Goal: Task Accomplishment & Management: Complete application form

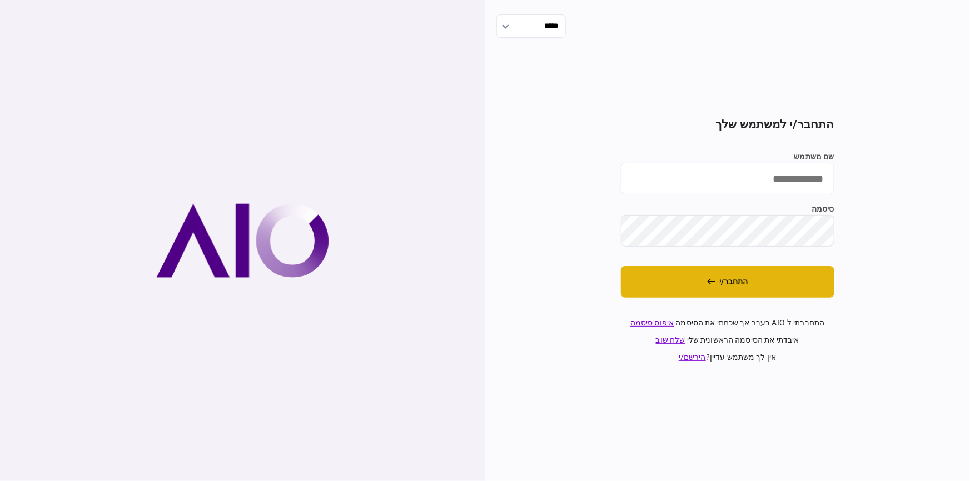
type input "********"
click at [691, 279] on button "התחבר/י" at bounding box center [727, 282] width 213 height 32
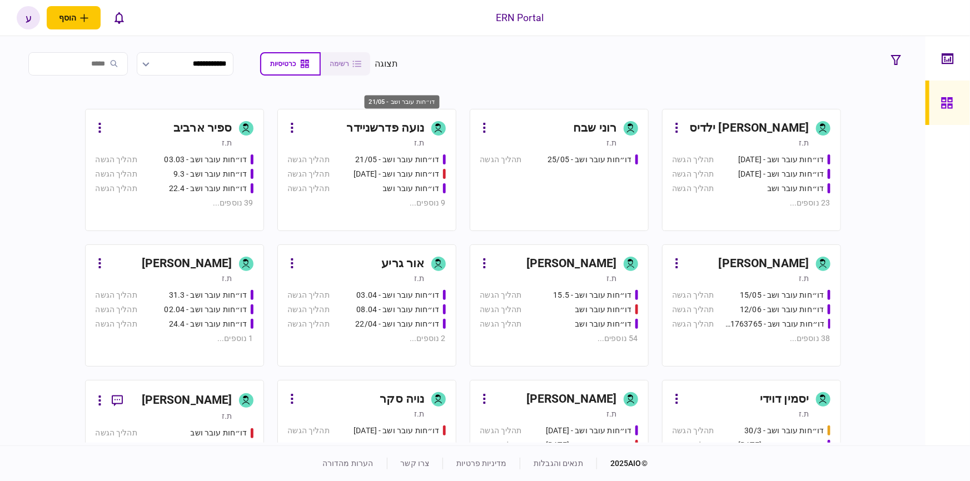
scroll to position [172, 0]
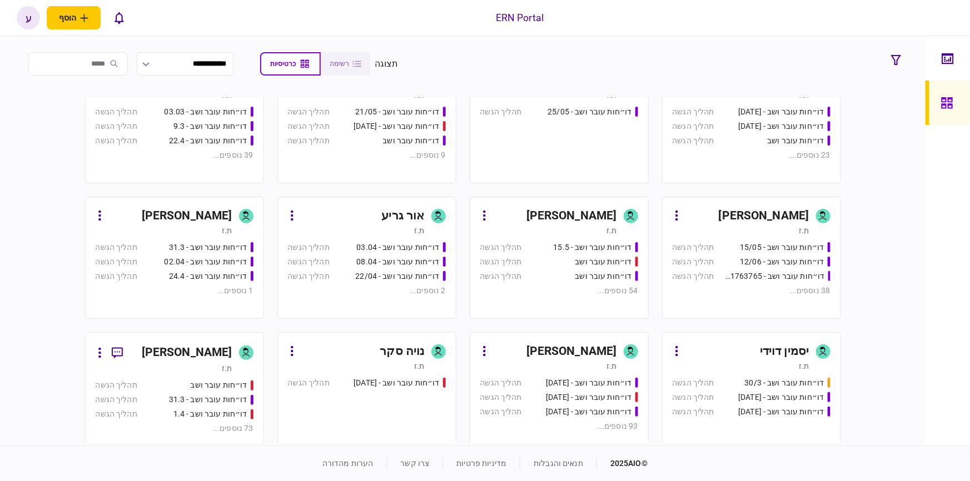
click at [232, 348] on div "עמית אליאס" at bounding box center [187, 353] width 91 height 18
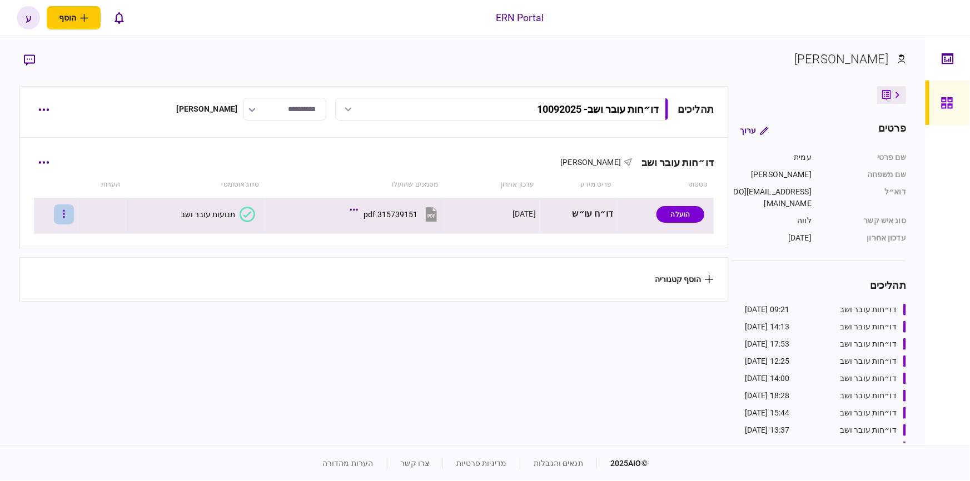
click at [66, 212] on button "button" at bounding box center [64, 214] width 20 height 20
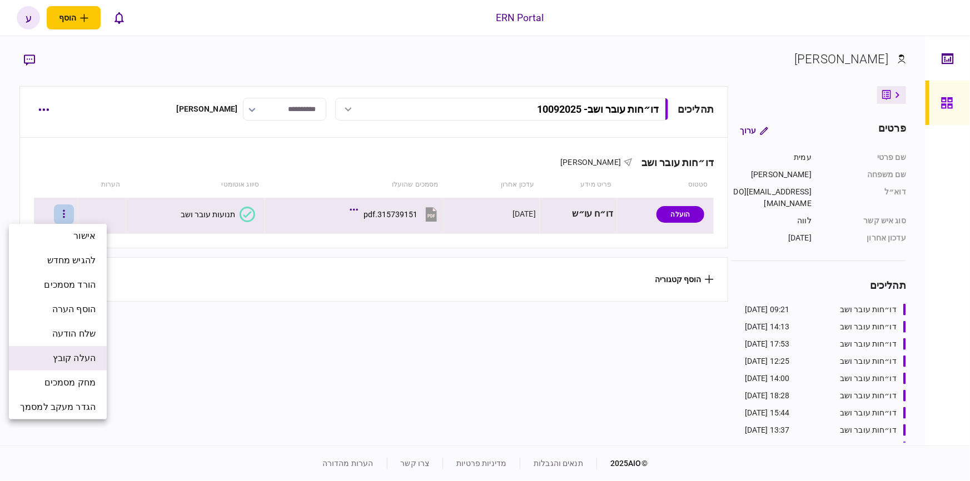
click at [86, 347] on li "העלה קובץ" at bounding box center [58, 358] width 98 height 24
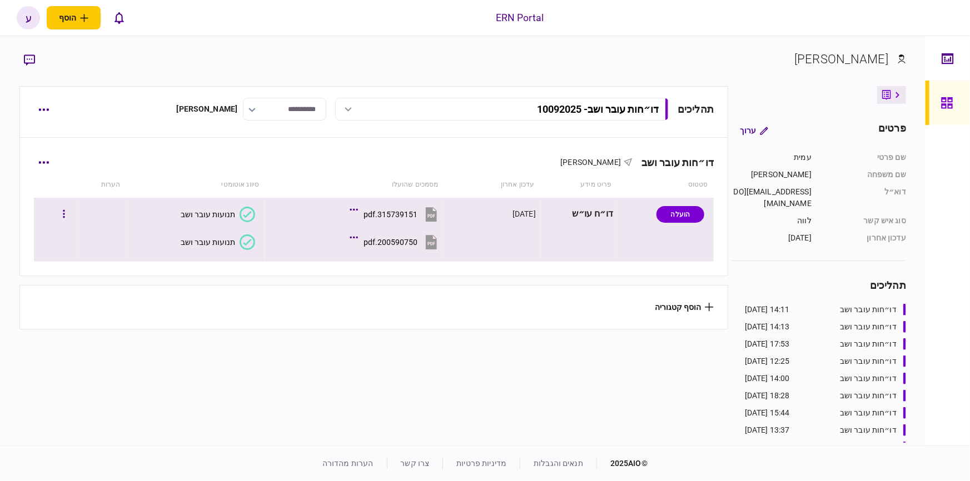
click at [241, 244] on icon at bounding box center [247, 242] width 16 height 16
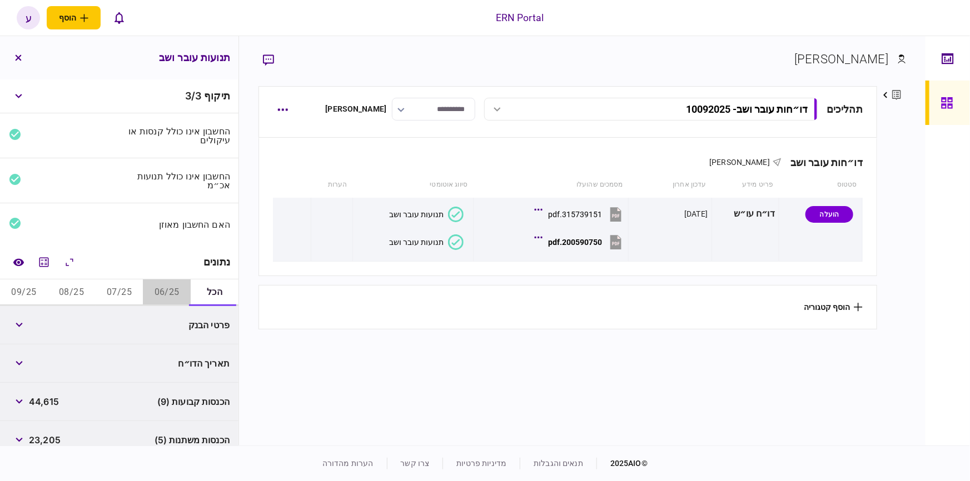
click at [158, 296] on button "06/25" at bounding box center [167, 293] width 48 height 27
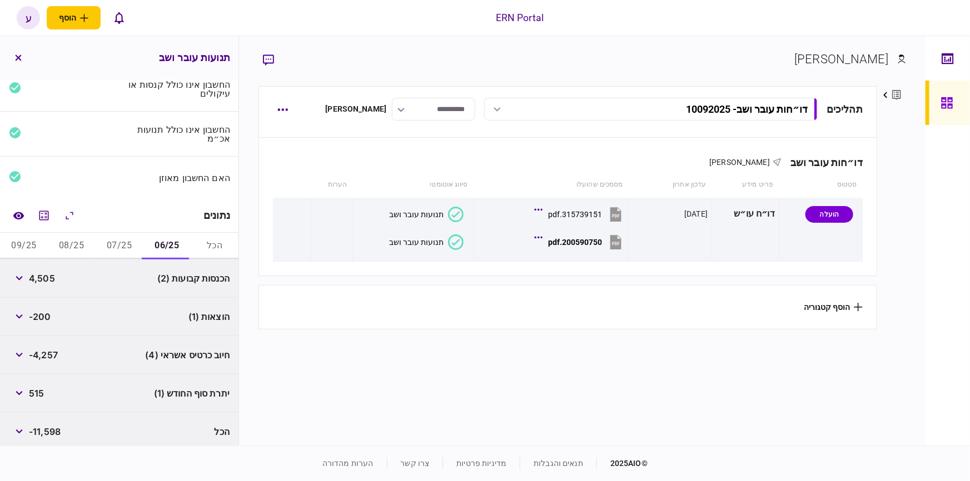
scroll to position [51, 0]
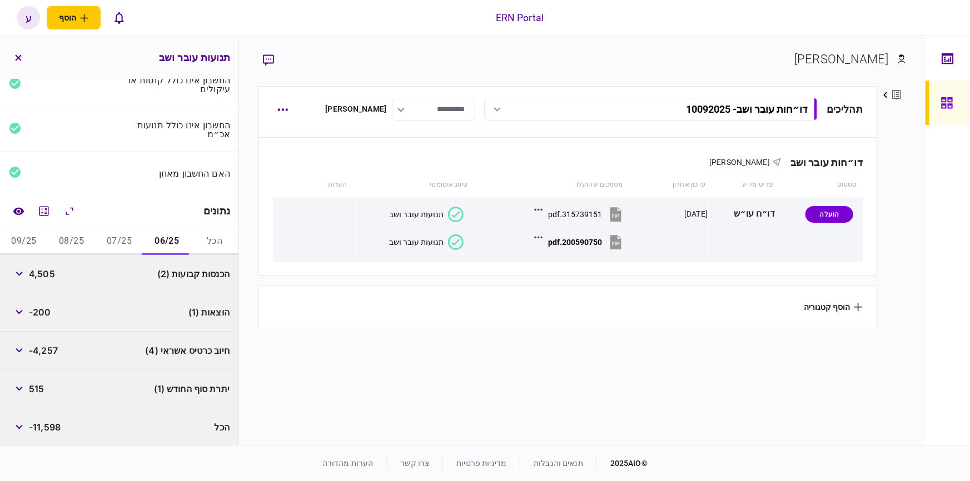
click at [32, 264] on div "4,505" at bounding box center [32, 274] width 46 height 20
click at [24, 268] on button "button" at bounding box center [19, 274] width 20 height 20
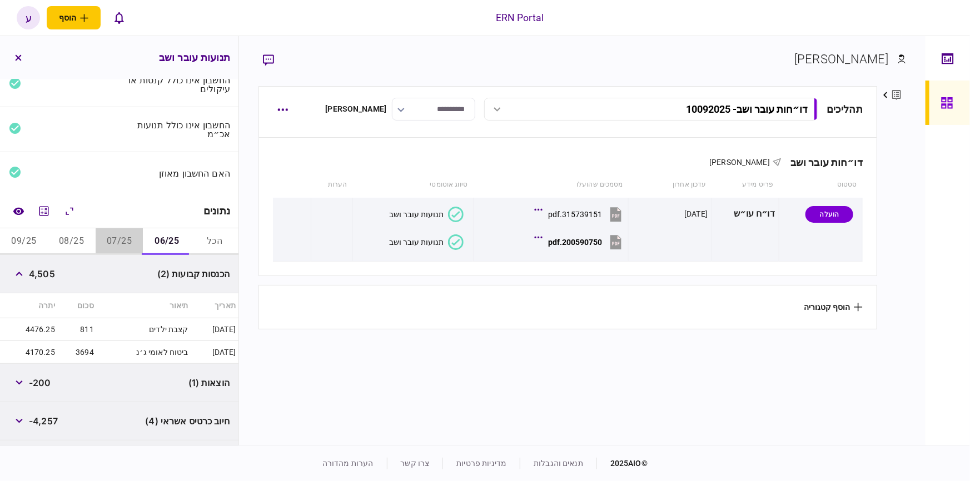
click at [127, 237] on button "07/25" at bounding box center [120, 241] width 48 height 27
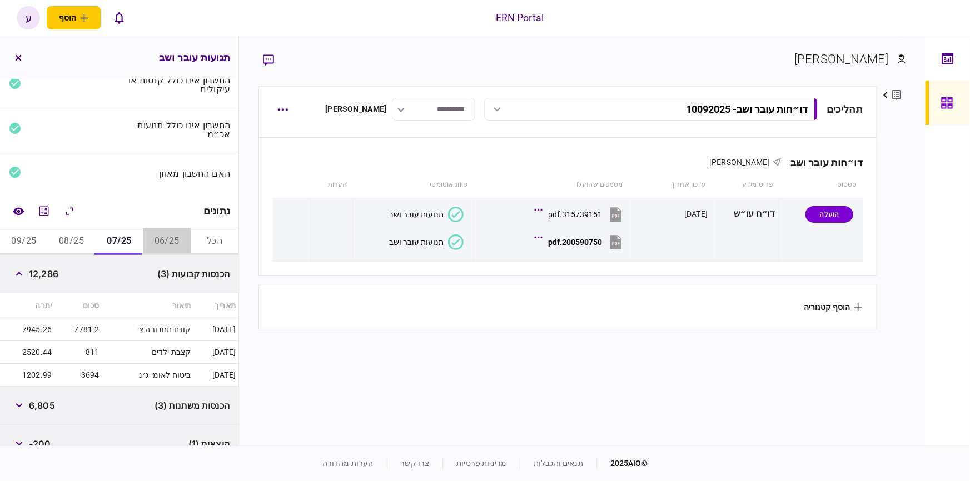
click at [162, 244] on button "06/25" at bounding box center [167, 241] width 48 height 27
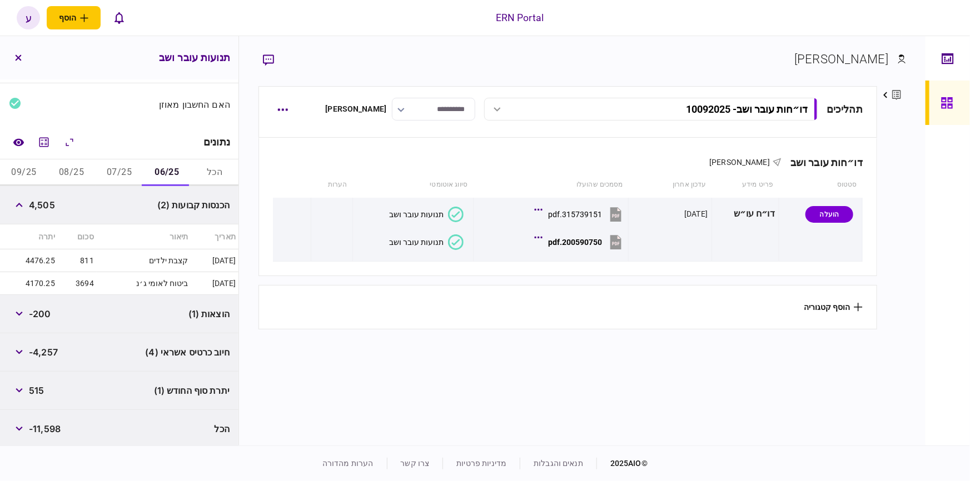
scroll to position [122, 0]
click at [134, 164] on button "07/25" at bounding box center [120, 171] width 48 height 27
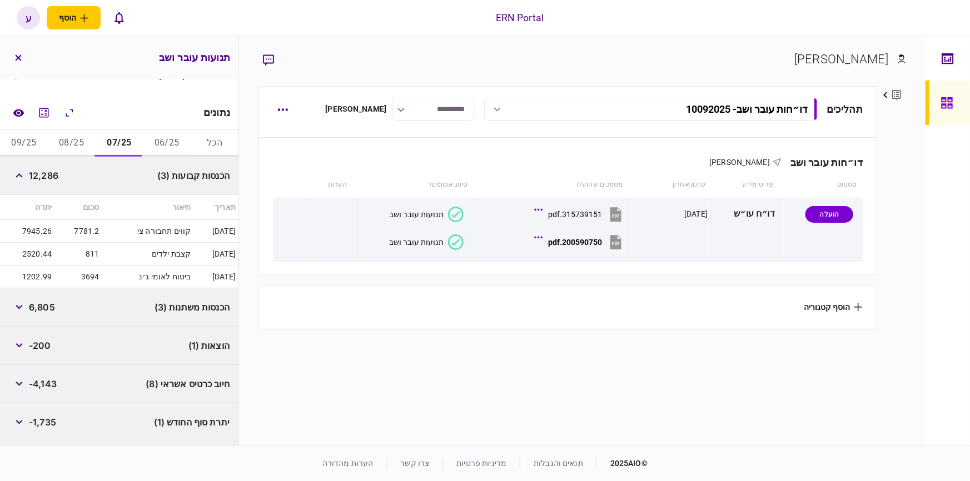
scroll to position [183, 0]
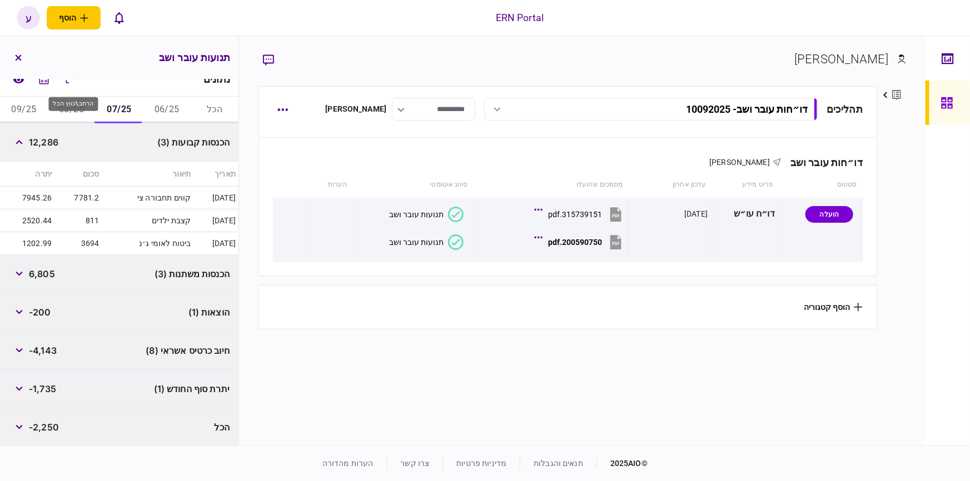
click at [72, 102] on div "הרחב\כווץ הכל" at bounding box center [72, 104] width 49 height 14
click at [73, 109] on div "הרחב\כווץ הכל" at bounding box center [72, 104] width 49 height 14
click at [72, 103] on button "08/25" at bounding box center [72, 110] width 48 height 27
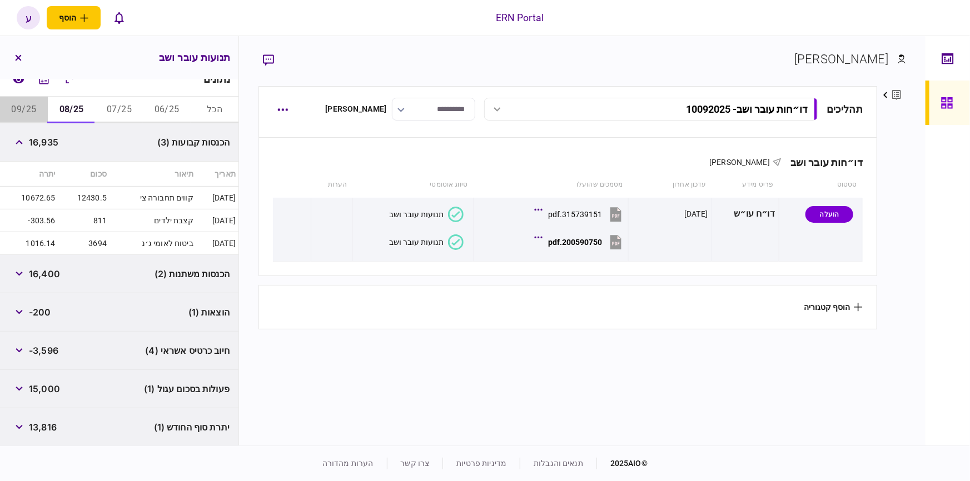
click at [32, 110] on button "09/25" at bounding box center [24, 110] width 48 height 27
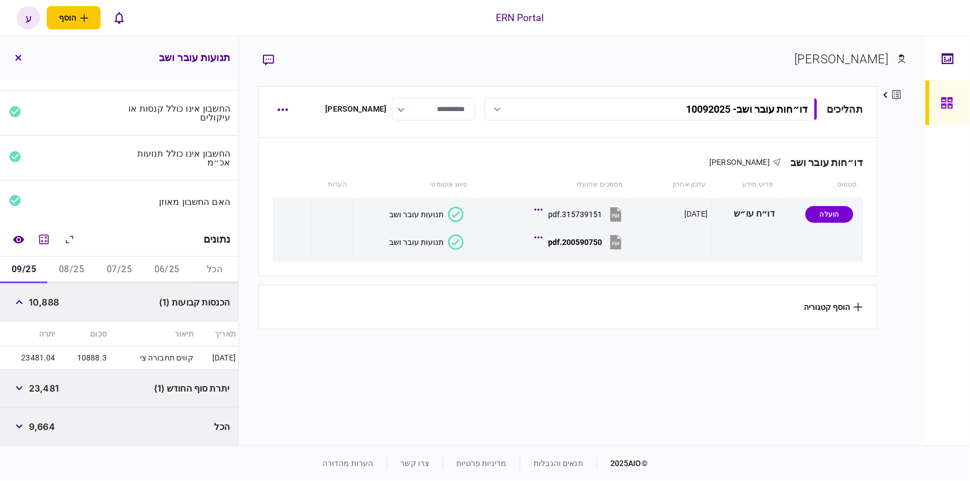
scroll to position [22, 0]
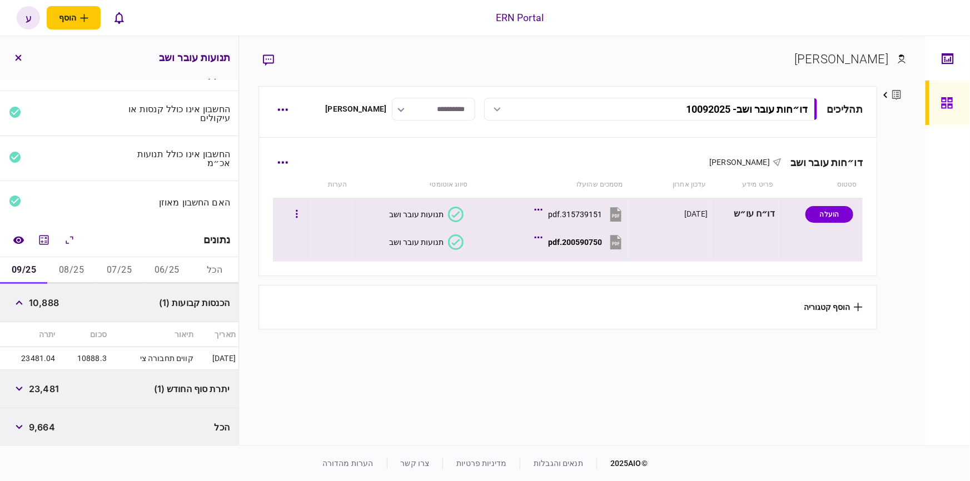
click at [457, 245] on icon at bounding box center [456, 242] width 16 height 16
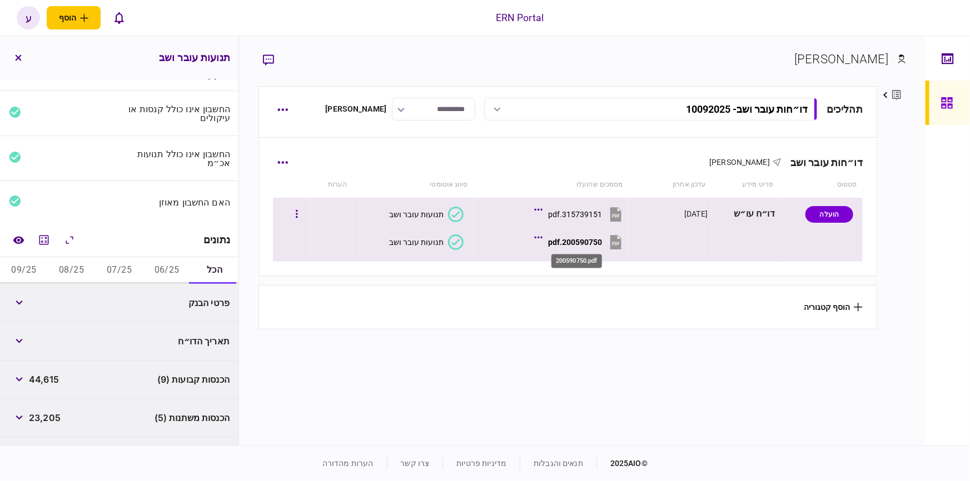
click at [578, 242] on div "200590750.pdf" at bounding box center [575, 242] width 54 height 9
